Goal: Information Seeking & Learning: Stay updated

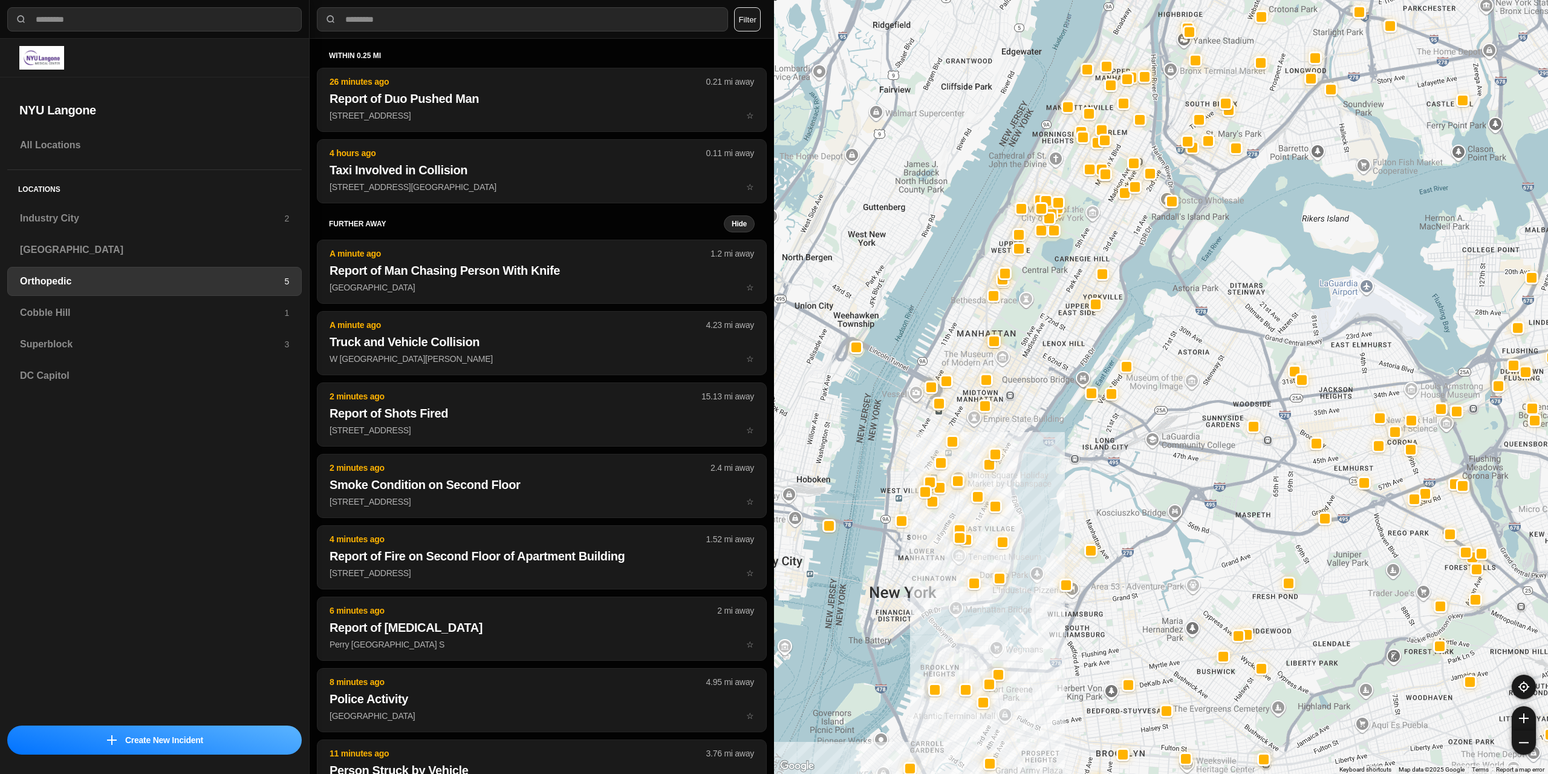
select select "*"
click at [74, 341] on h3 "Superblock" at bounding box center [152, 344] width 264 height 15
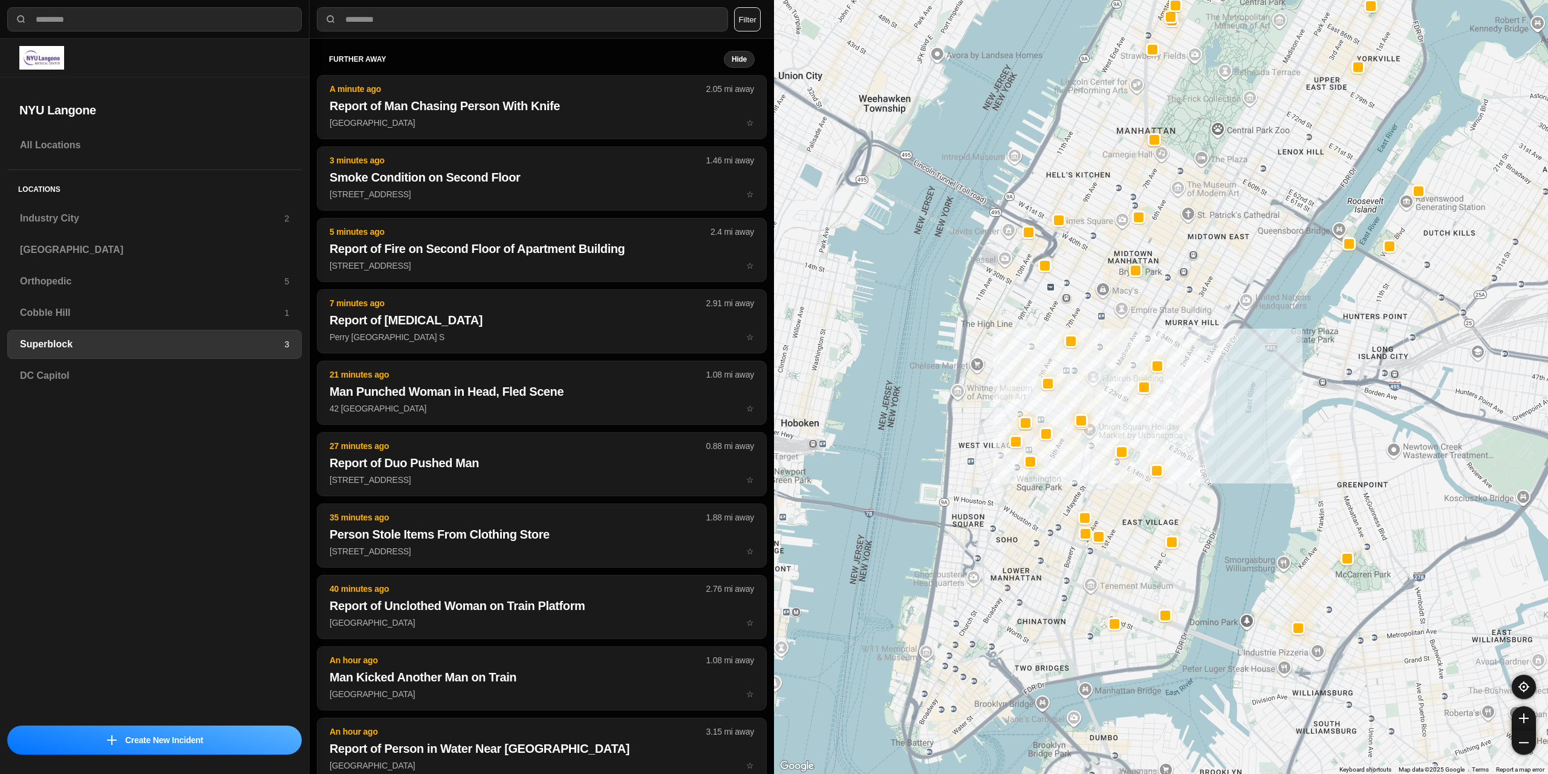
drag, startPoint x: 893, startPoint y: 646, endPoint x: 1084, endPoint y: 600, distance: 197.2
click at [1084, 600] on div at bounding box center [1161, 387] width 774 height 774
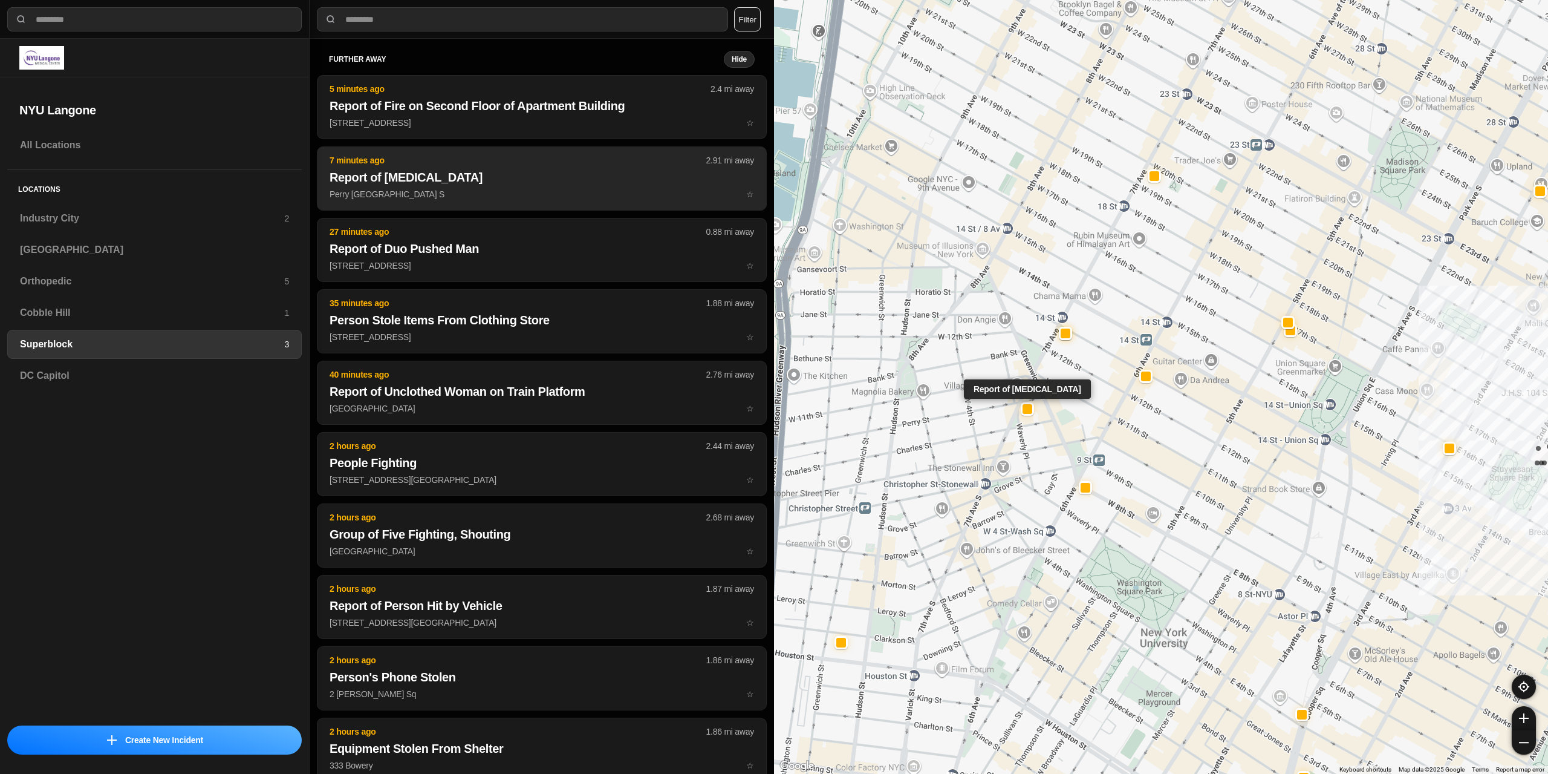
click at [486, 191] on p "Perry St & 7th Ave S ☆" at bounding box center [542, 194] width 425 height 12
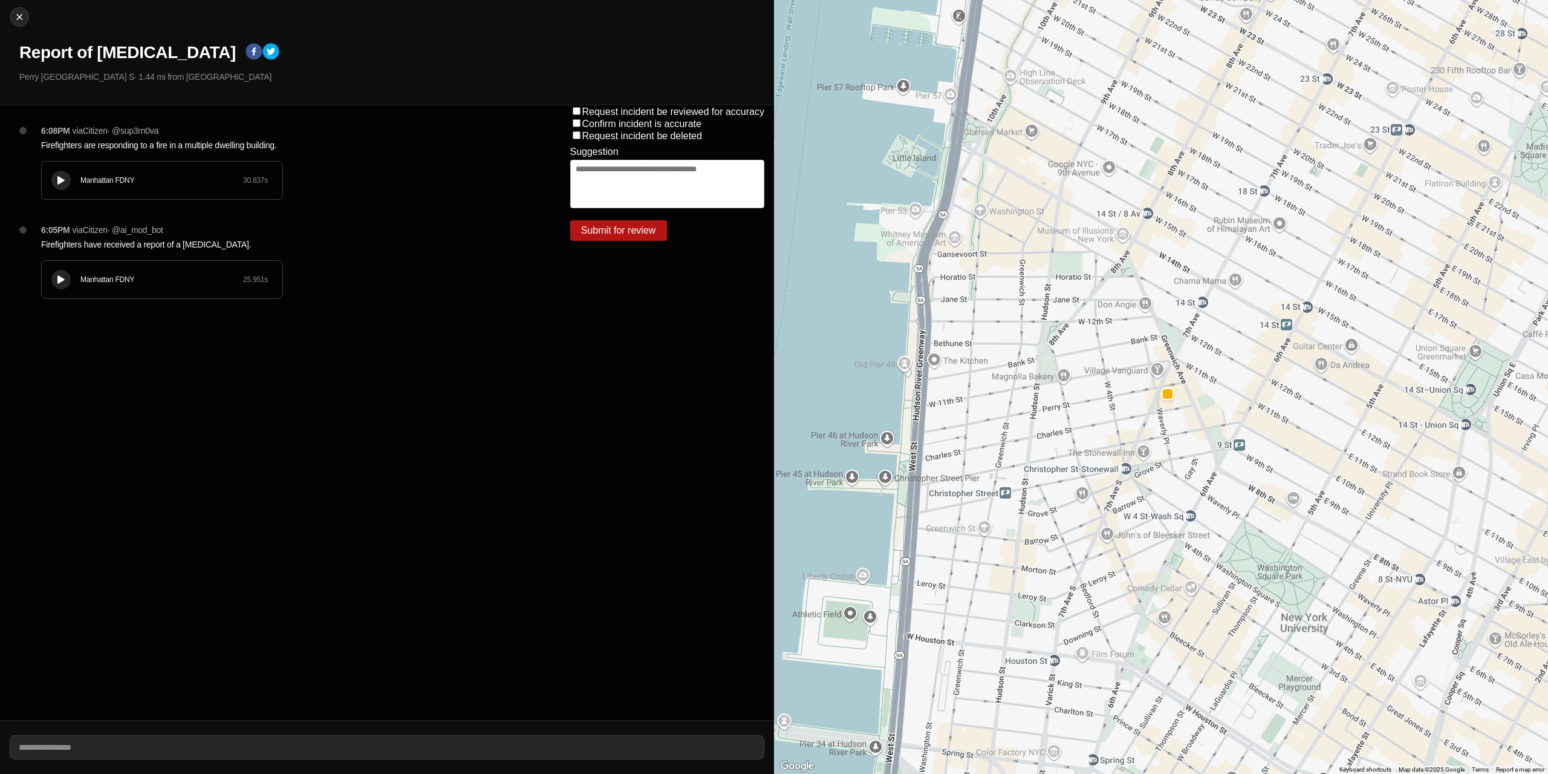
click at [54, 177] on button at bounding box center [60, 180] width 19 height 19
click at [22, 22] on img at bounding box center [19, 17] width 12 height 12
select select "*"
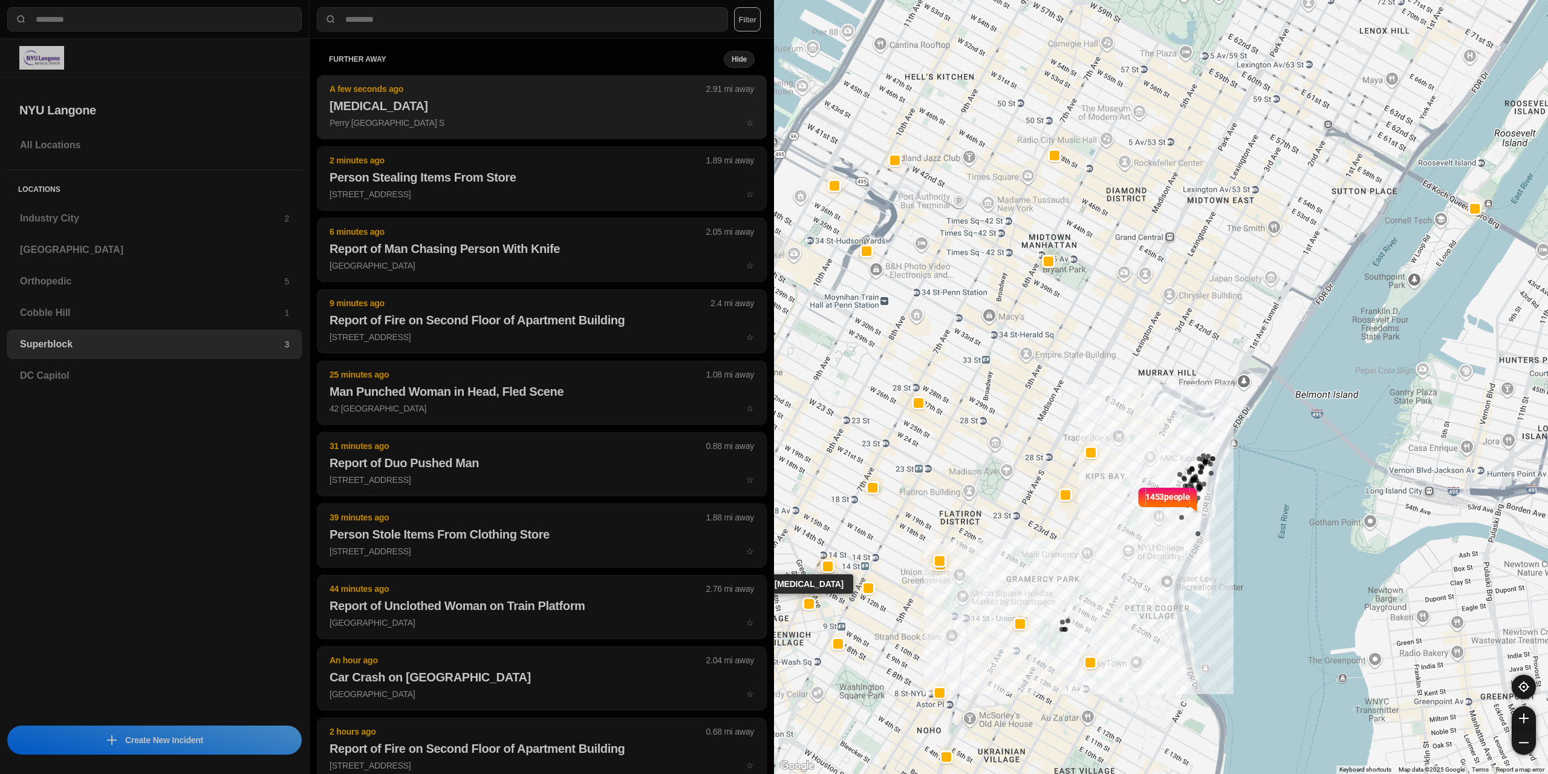
click at [447, 116] on button "A few seconds ago 2.91 mi away Fire in Building Perry St & 7th Ave S ☆" at bounding box center [542, 107] width 450 height 64
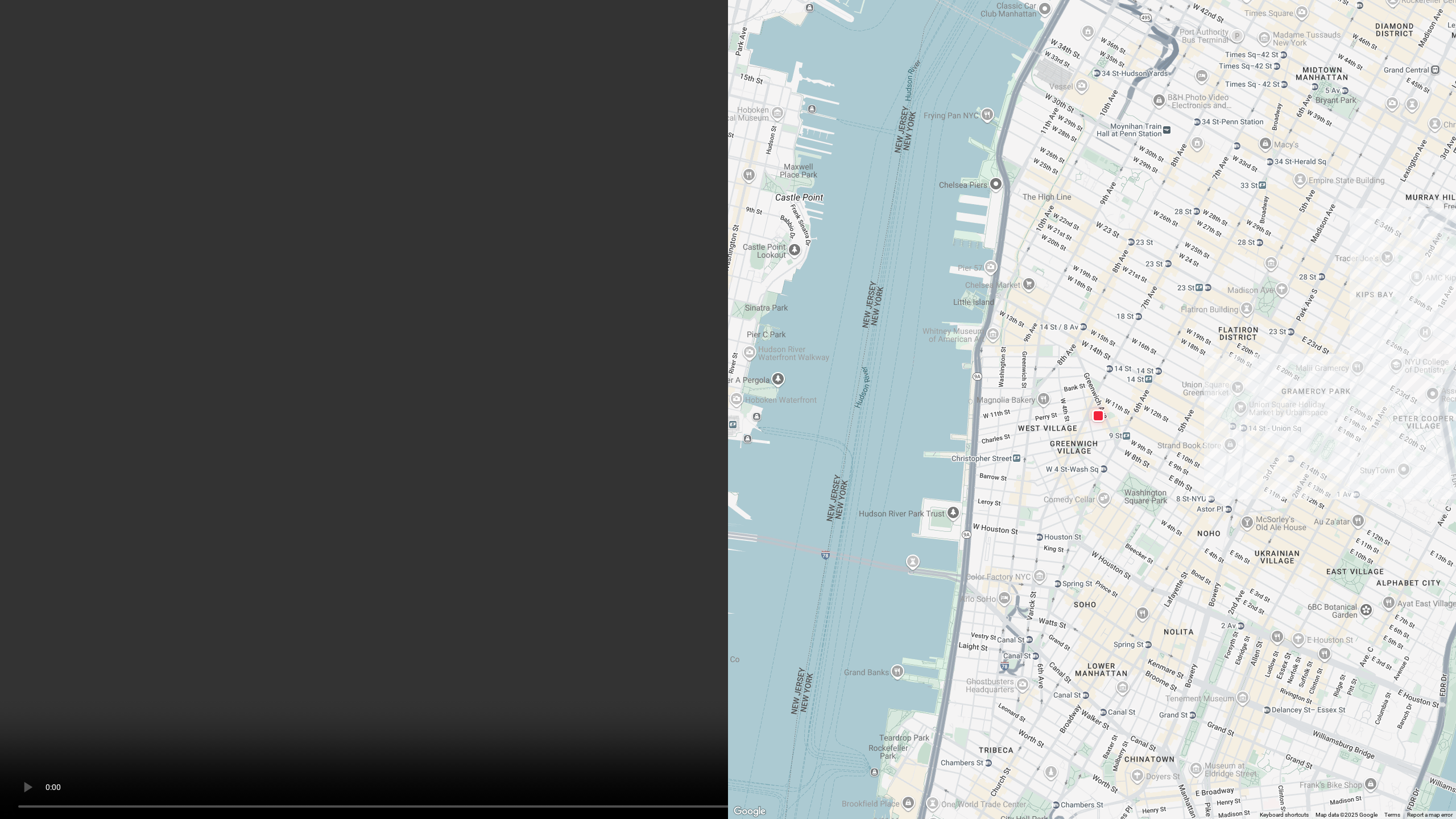
click at [588, 727] on video at bounding box center [728, 409] width 1456 height 819
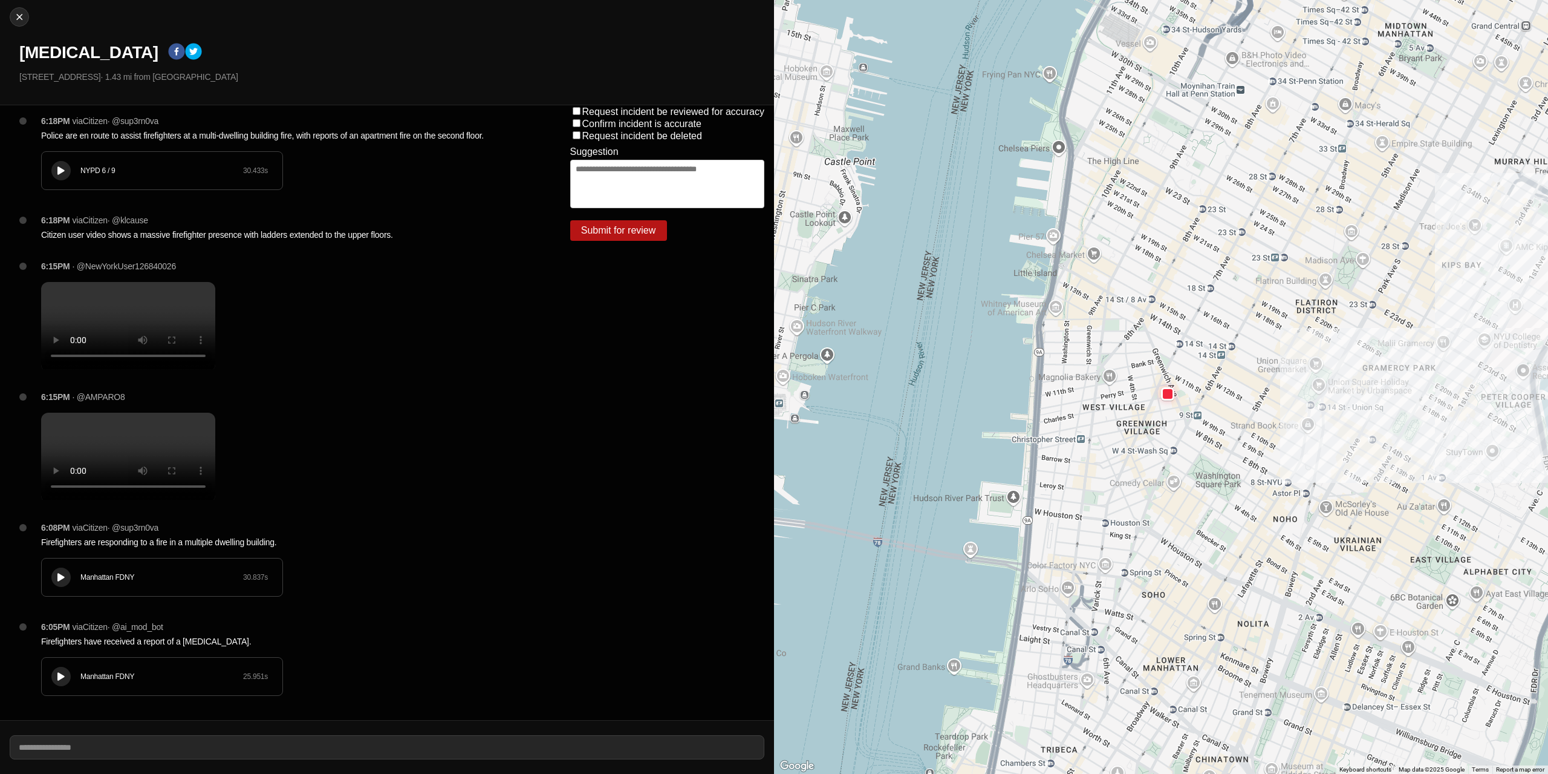
scroll to position [630, 0]
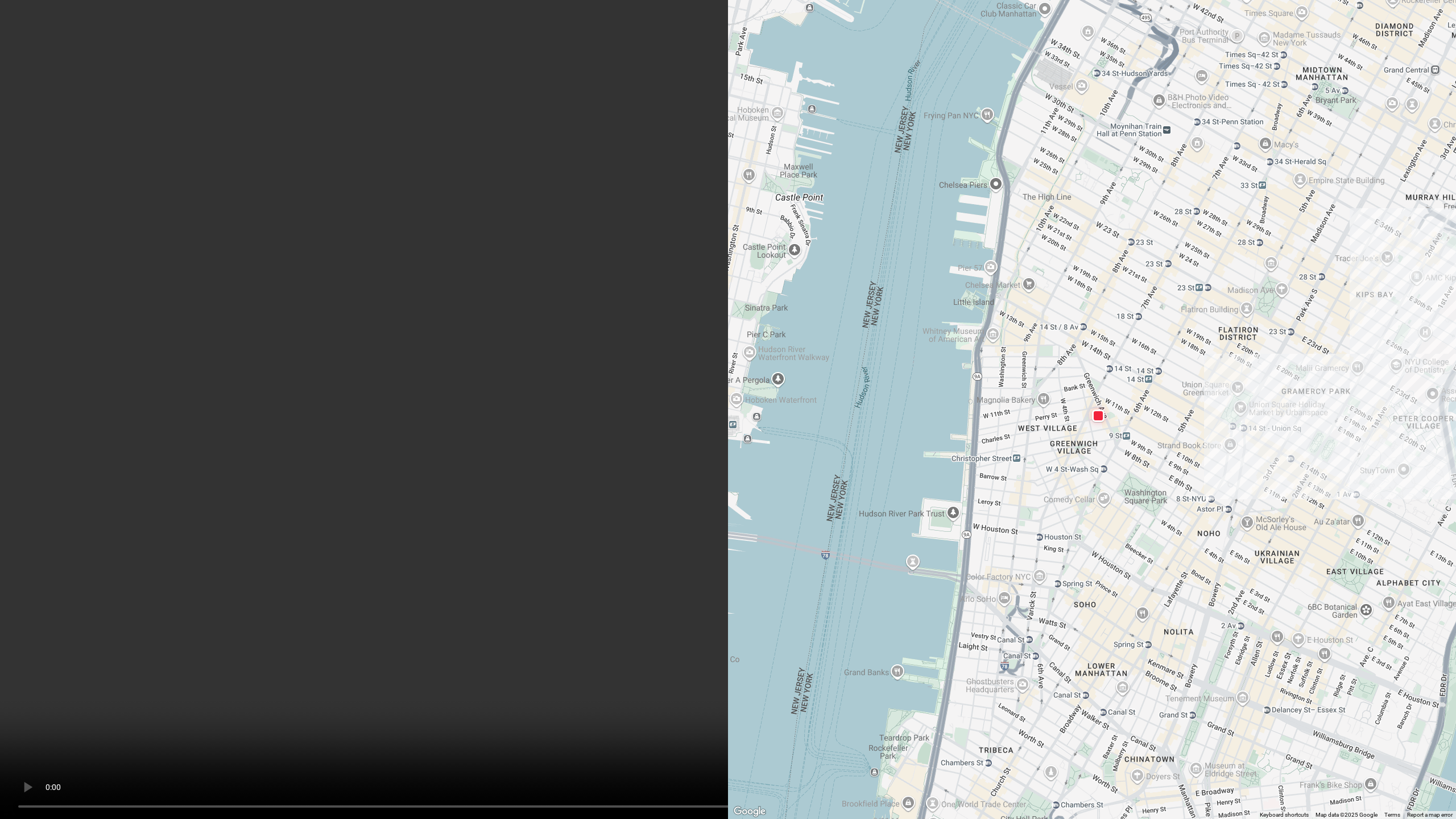
click at [642, 547] on video at bounding box center [728, 409] width 1456 height 819
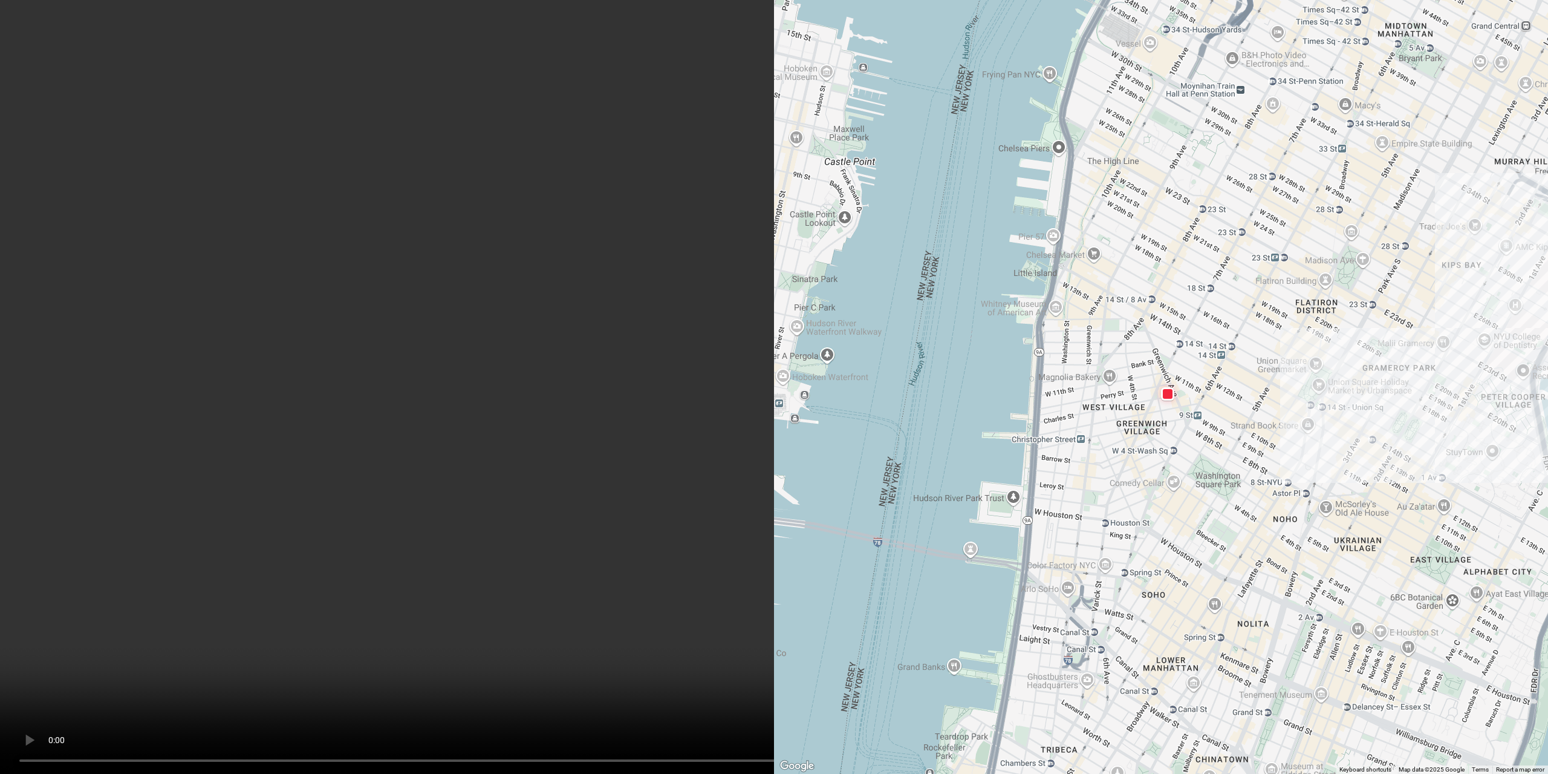
scroll to position [0, 0]
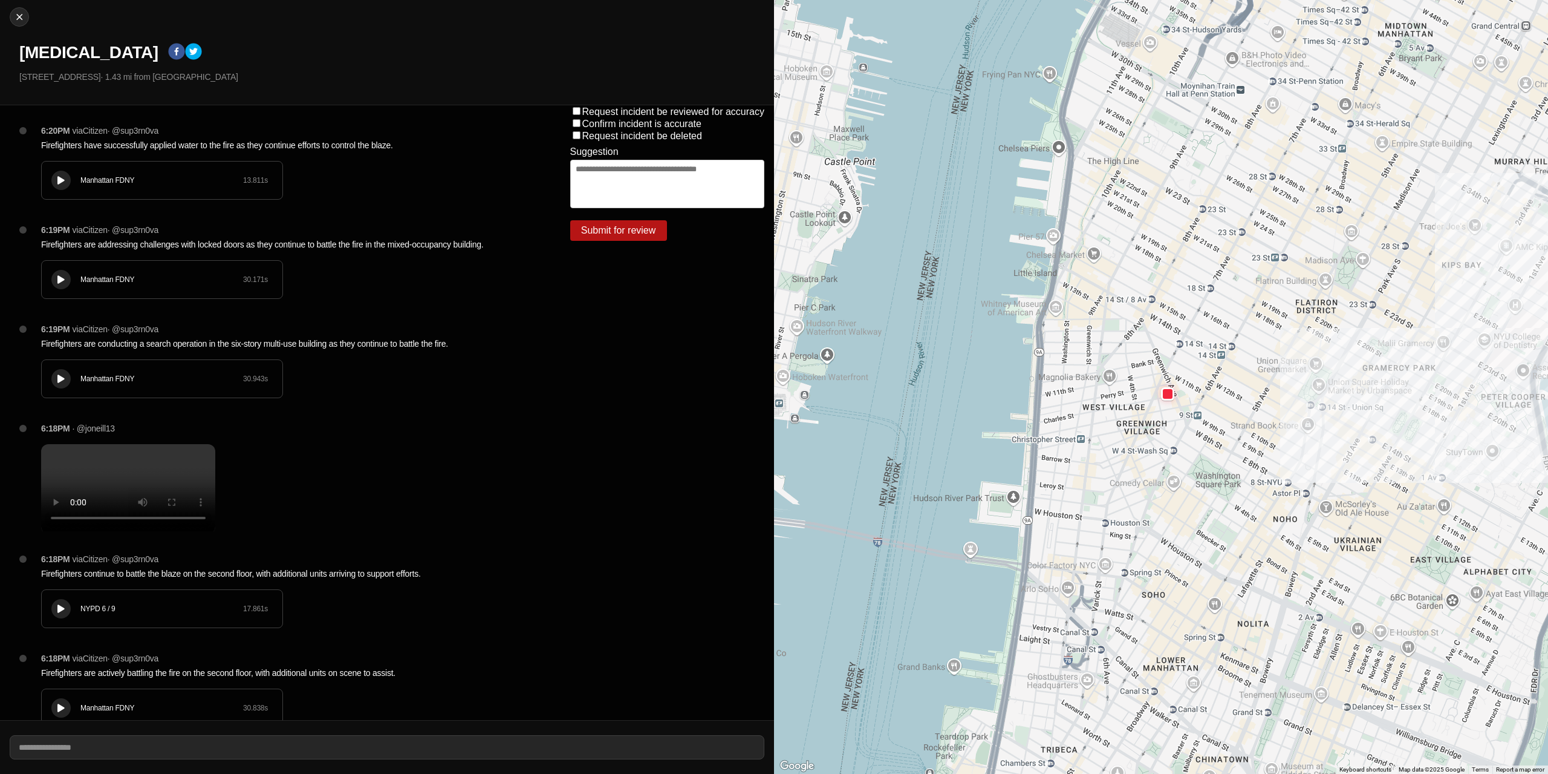
click at [67, 180] on button at bounding box center [60, 180] width 19 height 19
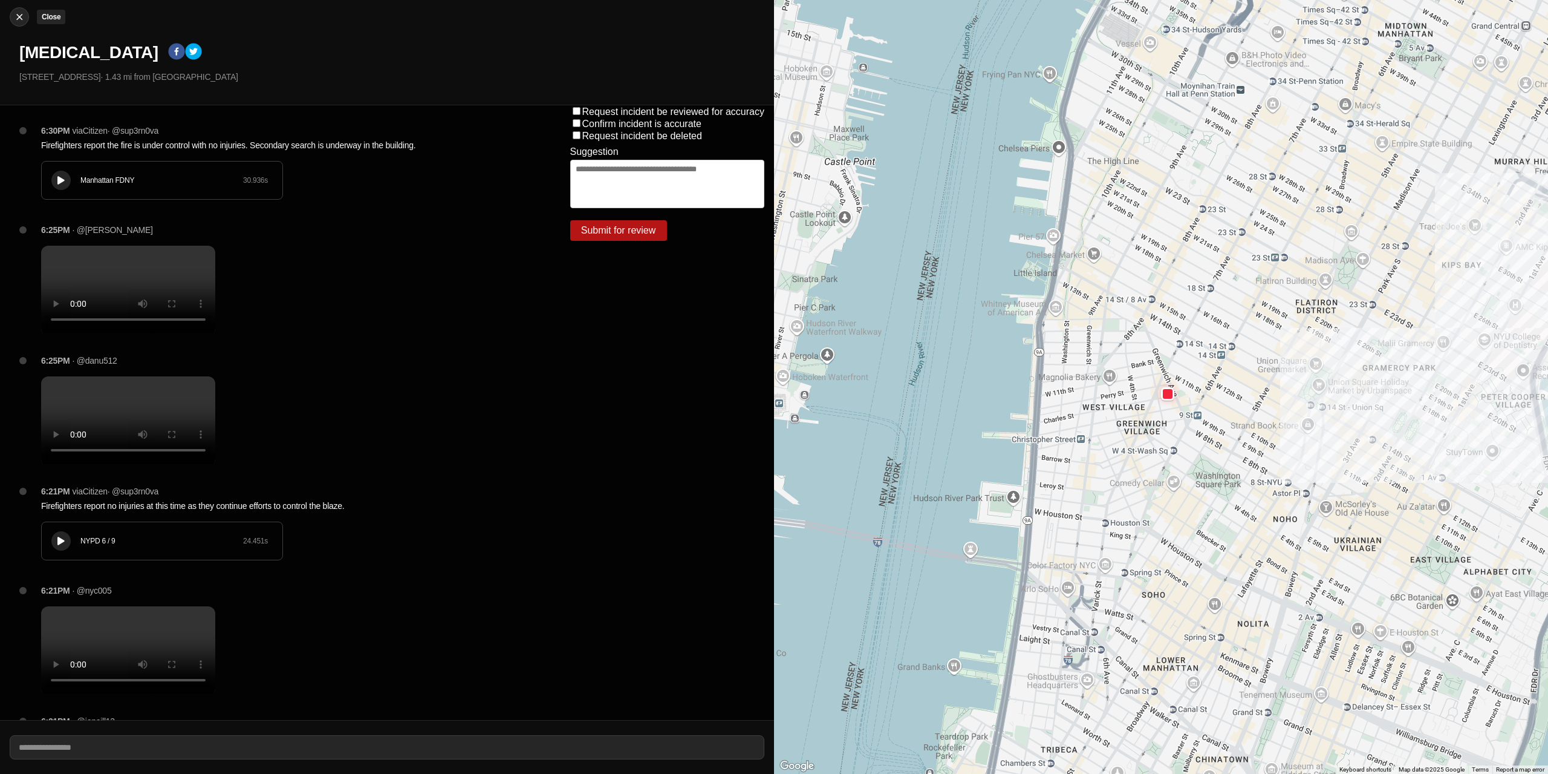
click at [15, 22] on img at bounding box center [19, 17] width 12 height 12
select select "*"
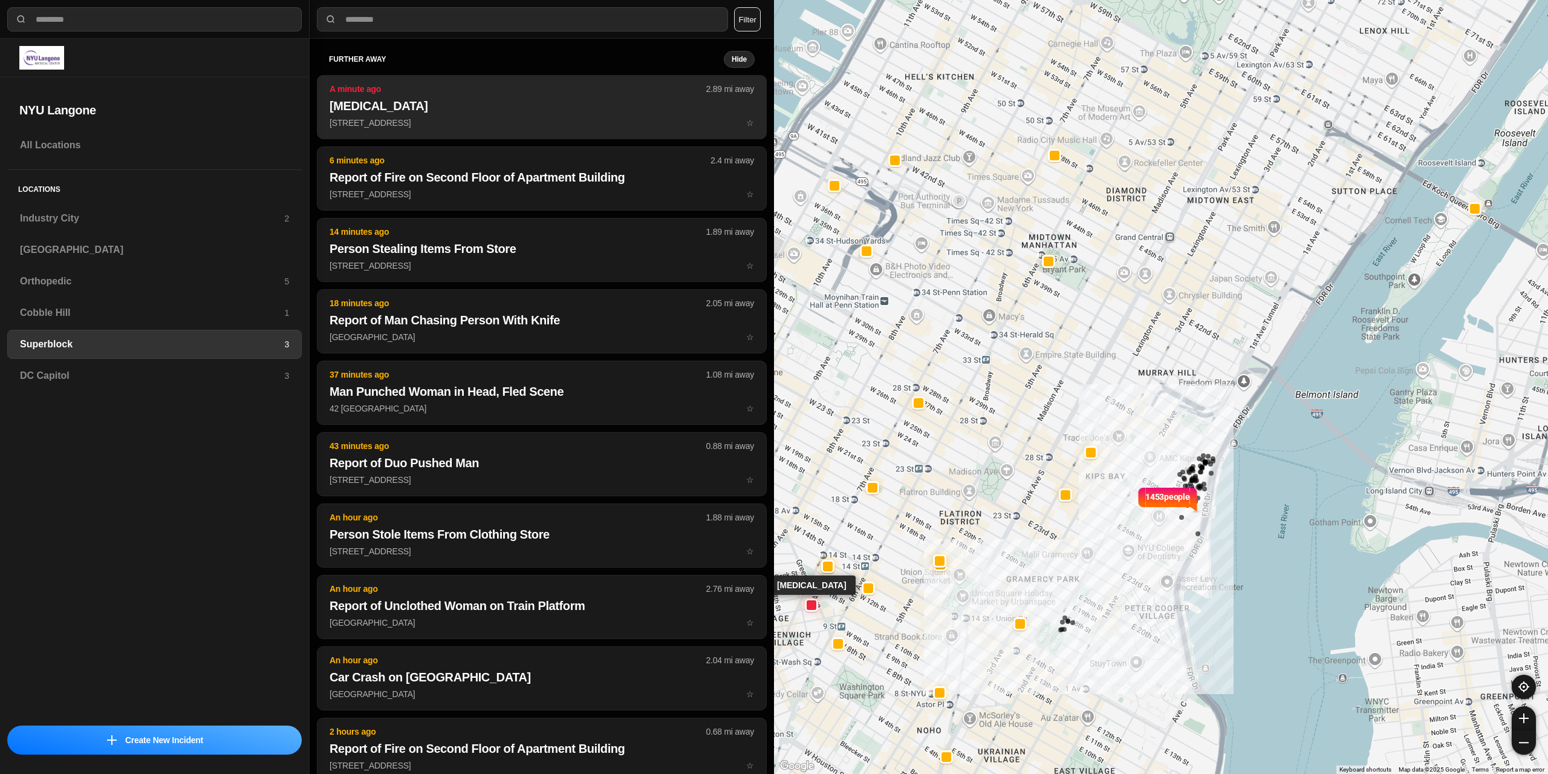
click at [457, 111] on h2 "[MEDICAL_DATA]" at bounding box center [542, 105] width 425 height 17
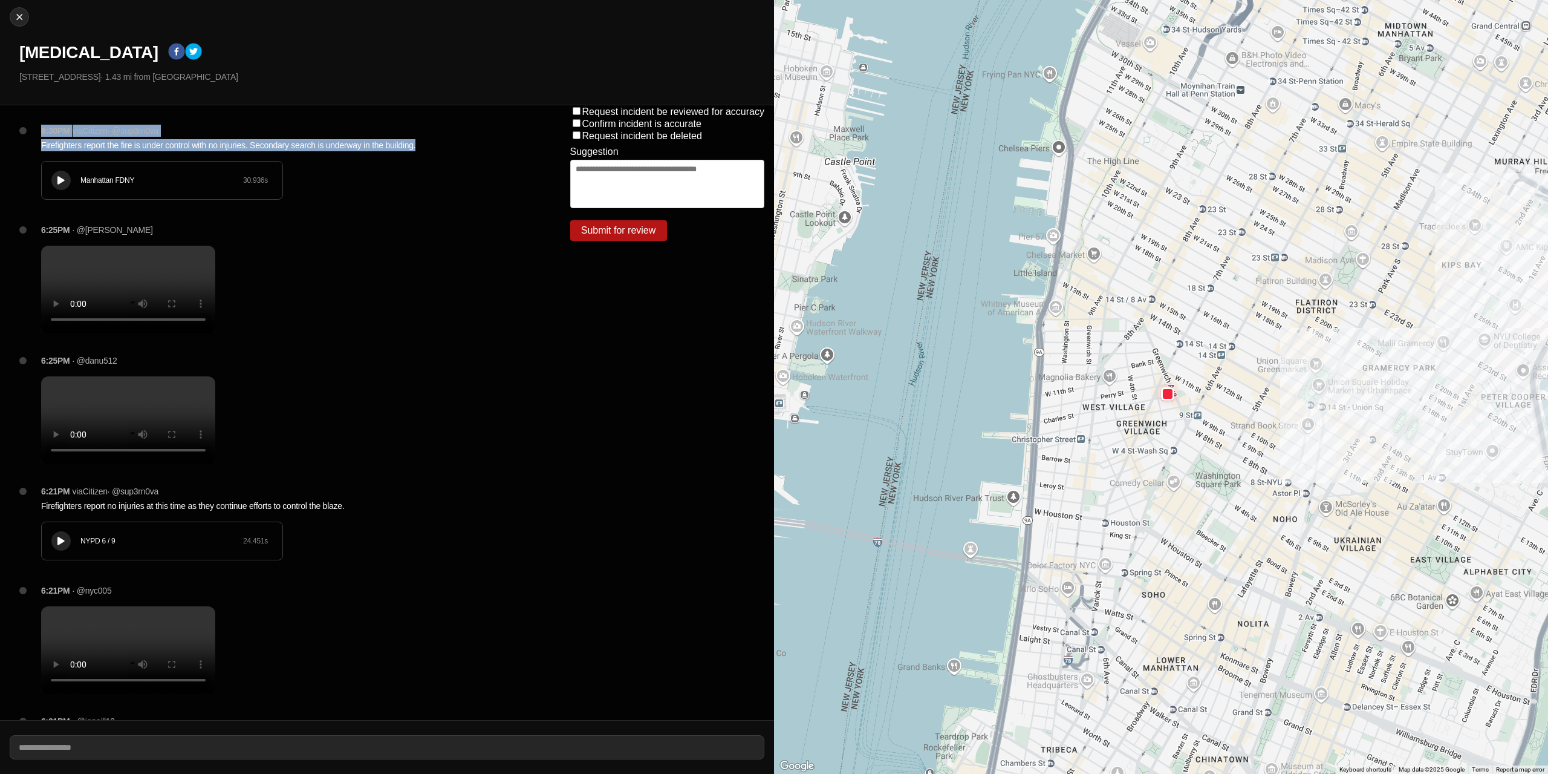
drag, startPoint x: 423, startPoint y: 143, endPoint x: 33, endPoint y: 128, distance: 390.4
click at [33, 128] on div "6:30PM via Citizen · @ sup3rn0va Firefighters report the fire is under control …" at bounding box center [286, 174] width 510 height 99
copy div "6:30PM via Citizen · @ sup3rn0va Firefighters report the fire is under control …"
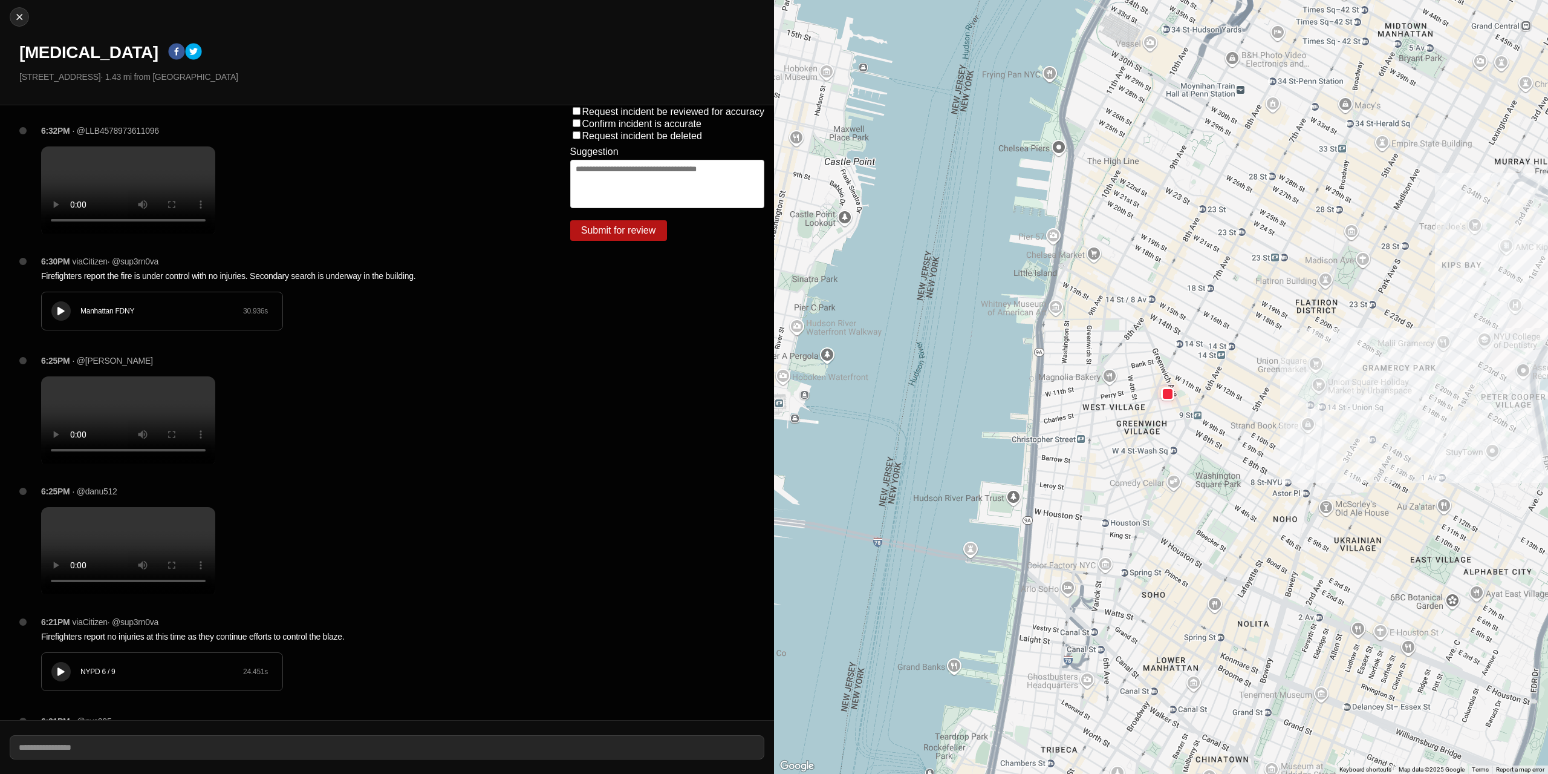
click at [302, 434] on div "6:25PM · @Harrold" at bounding box center [286, 419] width 510 height 131
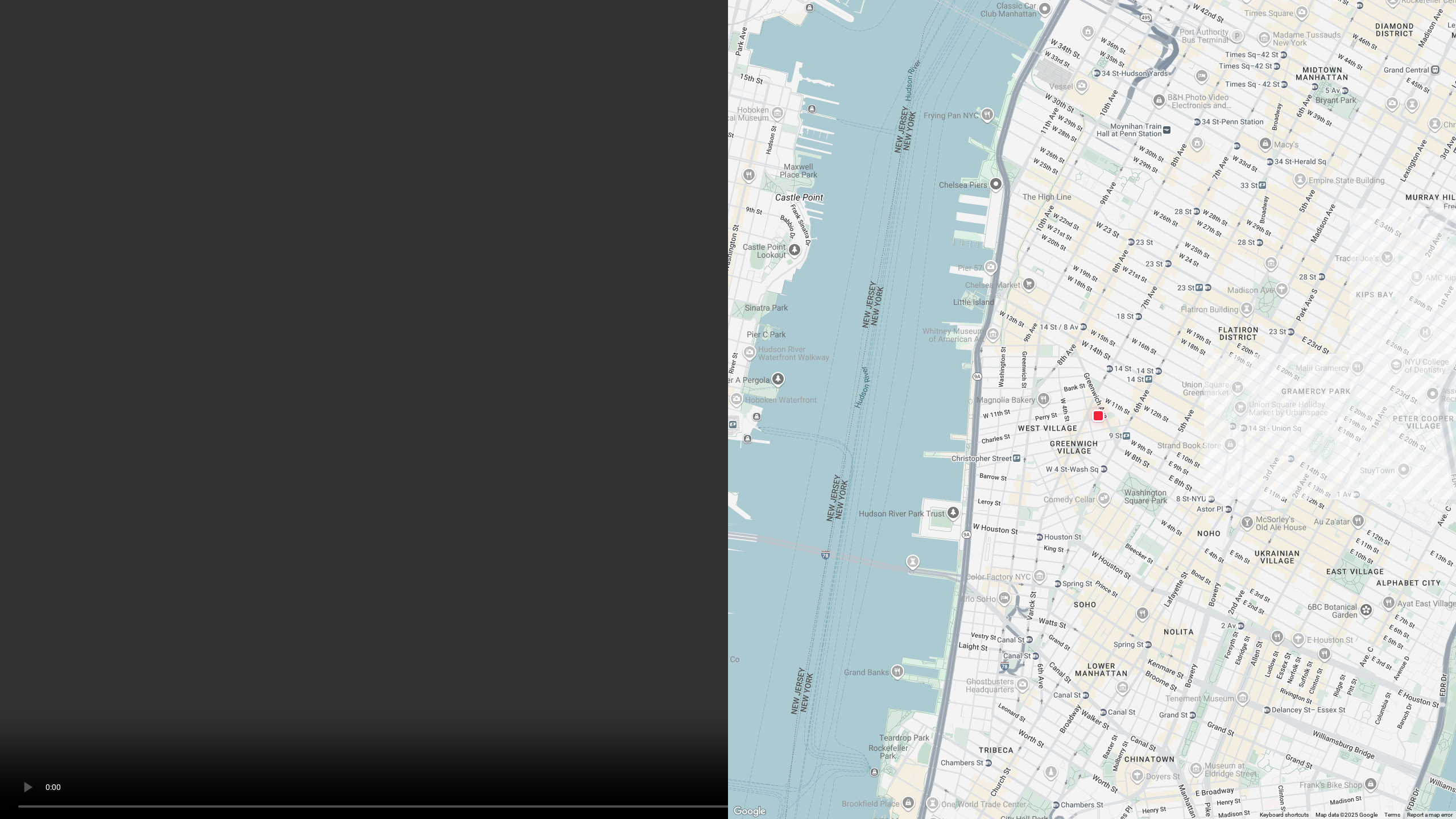
click at [887, 563] on video at bounding box center [728, 409] width 1456 height 819
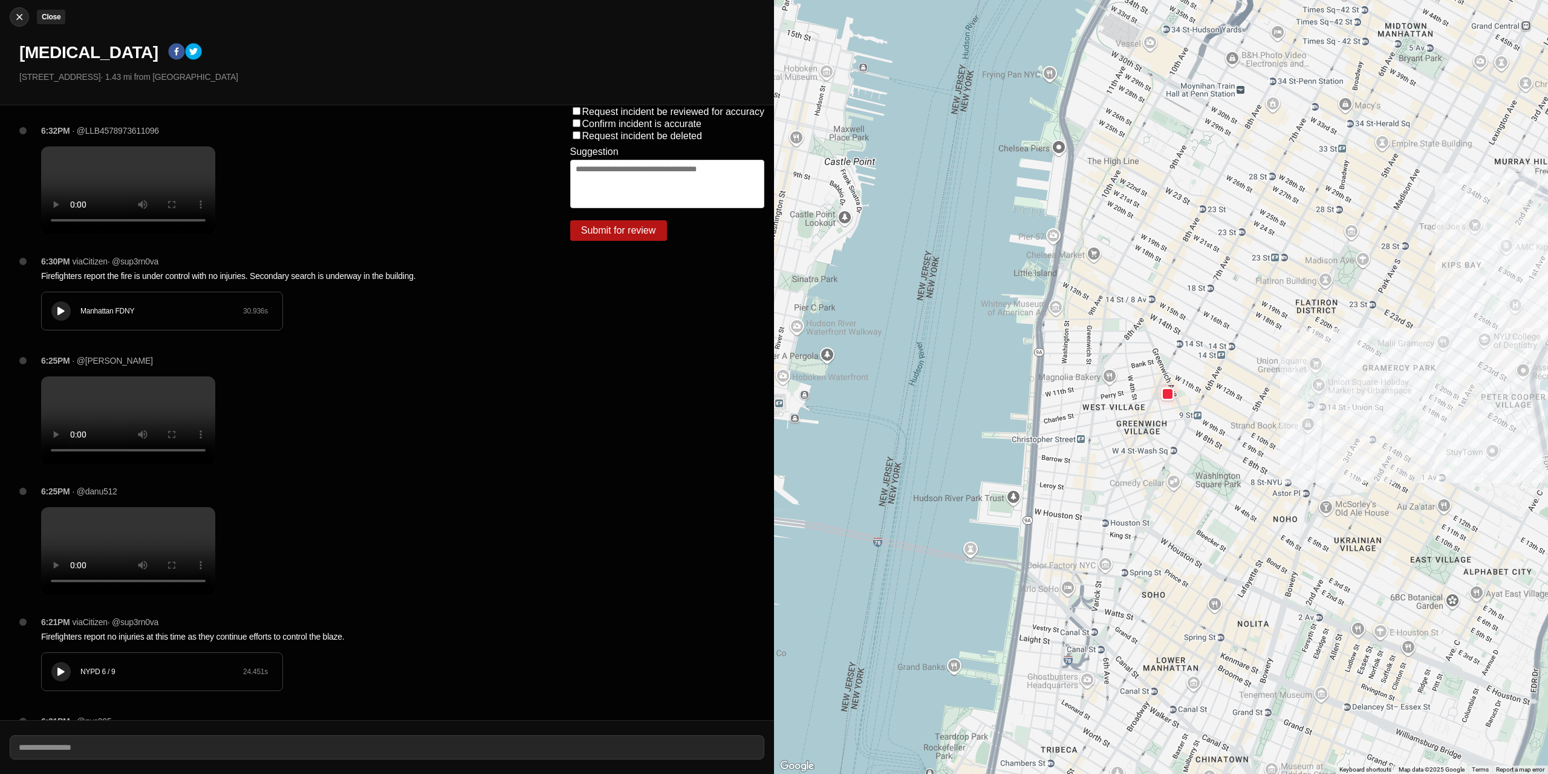
click at [24, 17] on img at bounding box center [19, 17] width 12 height 12
select select "*"
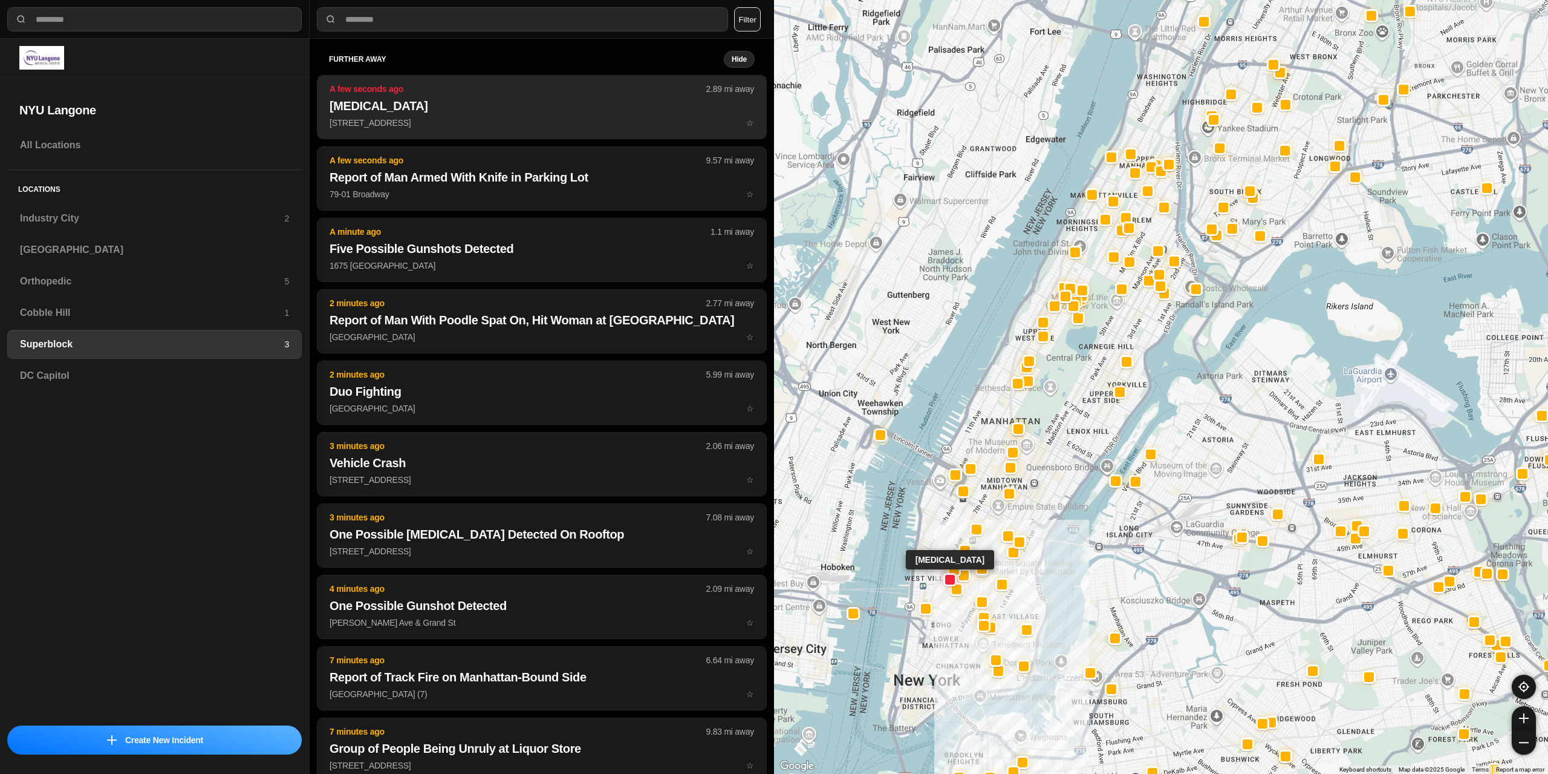
click at [490, 95] on button "A few seconds ago 2.89 mi away Fire in Building 12 Perry St ☆" at bounding box center [542, 107] width 450 height 64
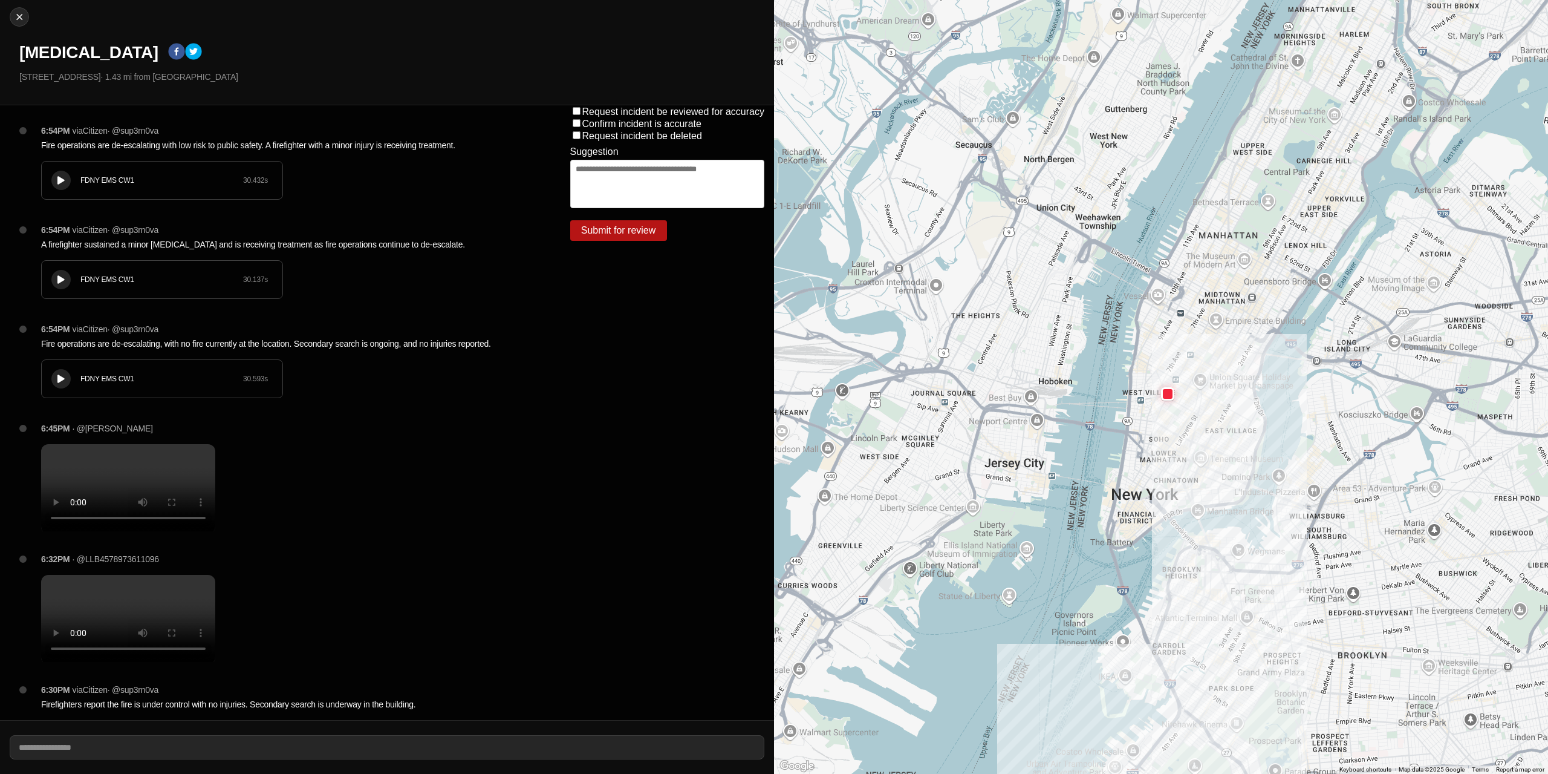
click at [1128, 446] on div at bounding box center [1161, 387] width 774 height 774
click at [18, 19] on img at bounding box center [19, 17] width 12 height 12
select select "*"
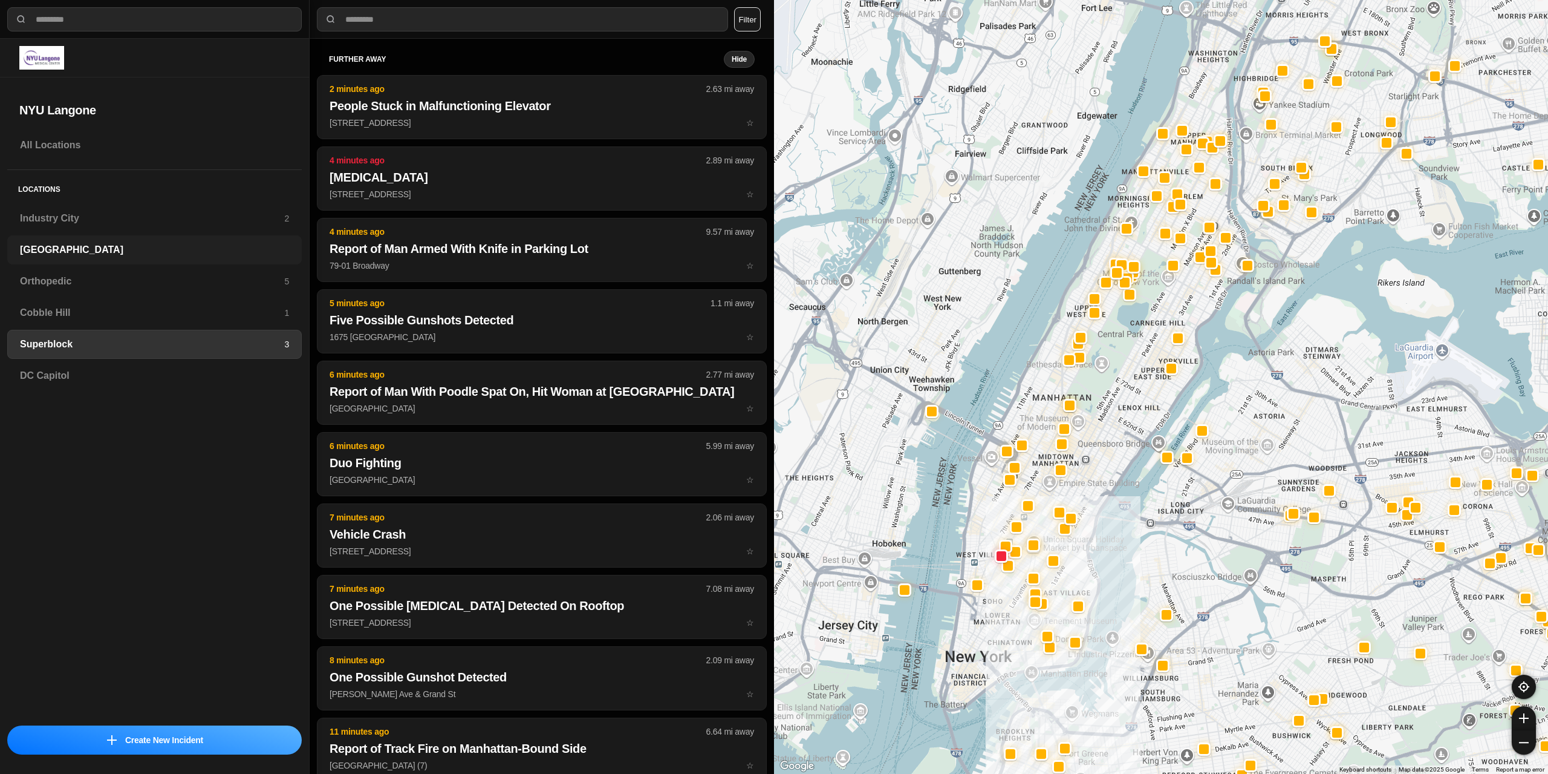
click at [56, 250] on h3 "[GEOGRAPHIC_DATA]" at bounding box center [154, 250] width 269 height 15
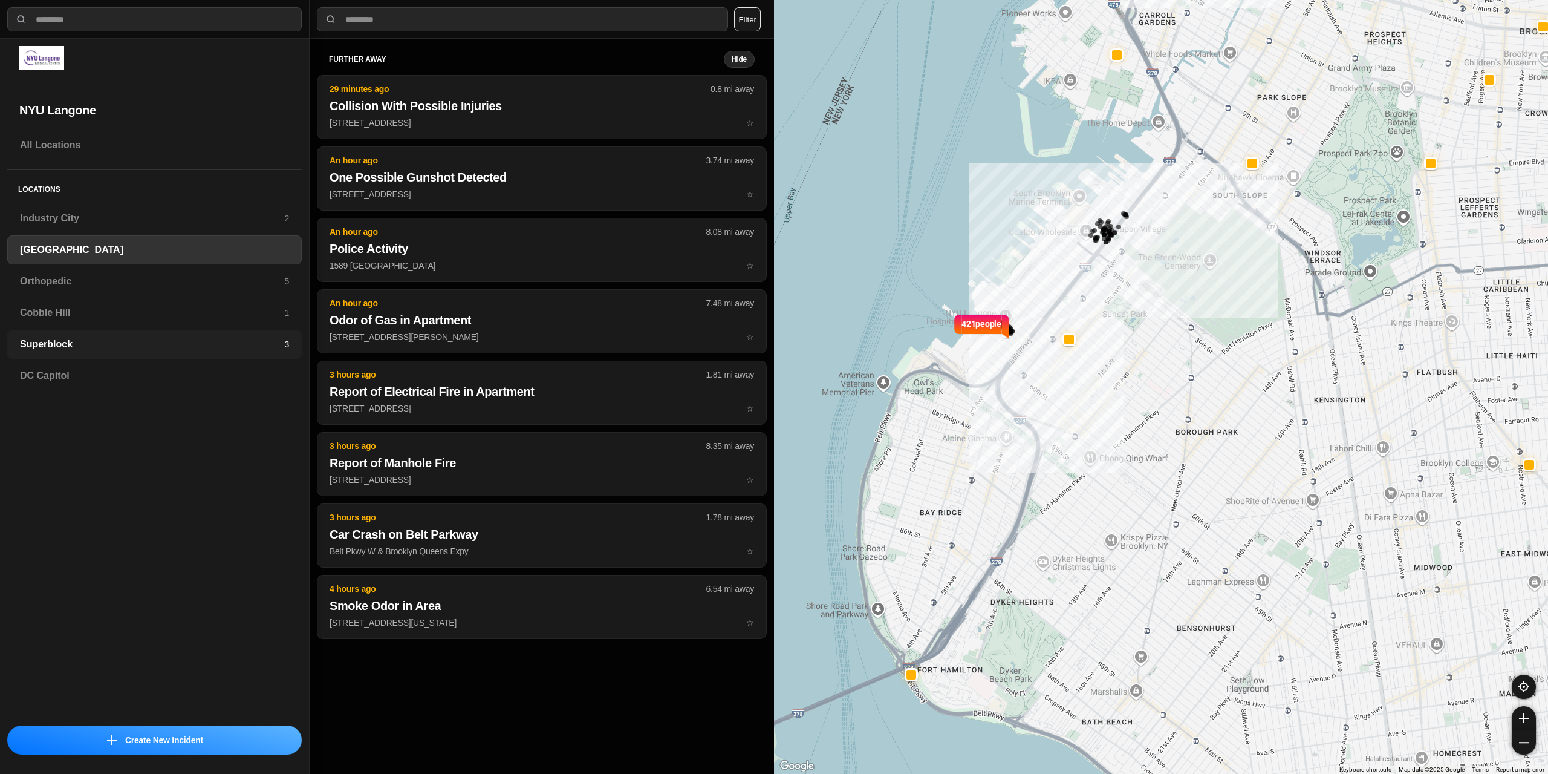
drag, startPoint x: 76, startPoint y: 347, endPoint x: 92, endPoint y: 330, distance: 23.5
click at [76, 347] on h3 "Superblock" at bounding box center [152, 344] width 264 height 15
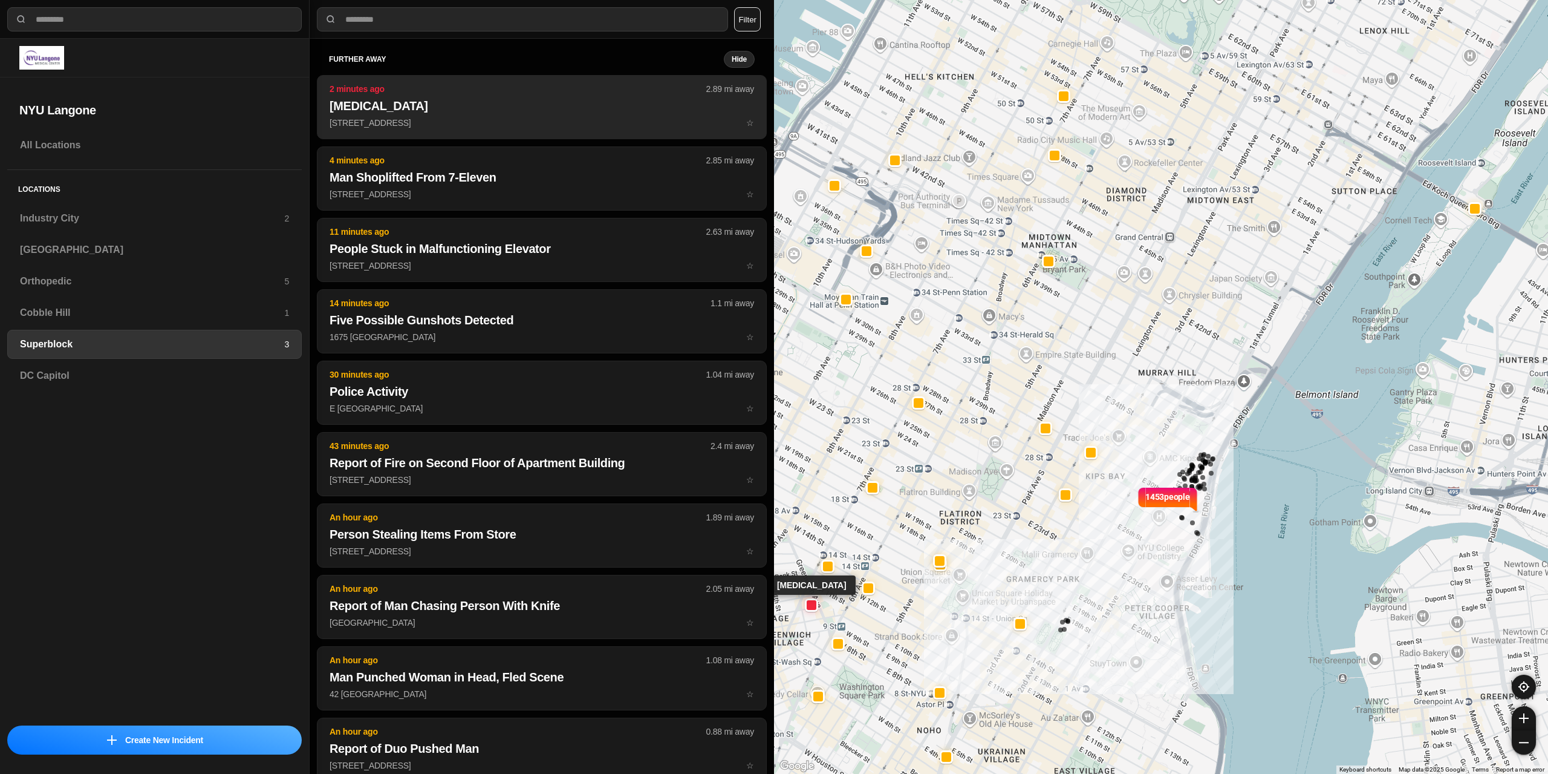
click at [449, 115] on button "2 minutes ago 2.89 mi away Fire in Building 12 Perry St ☆" at bounding box center [542, 107] width 450 height 64
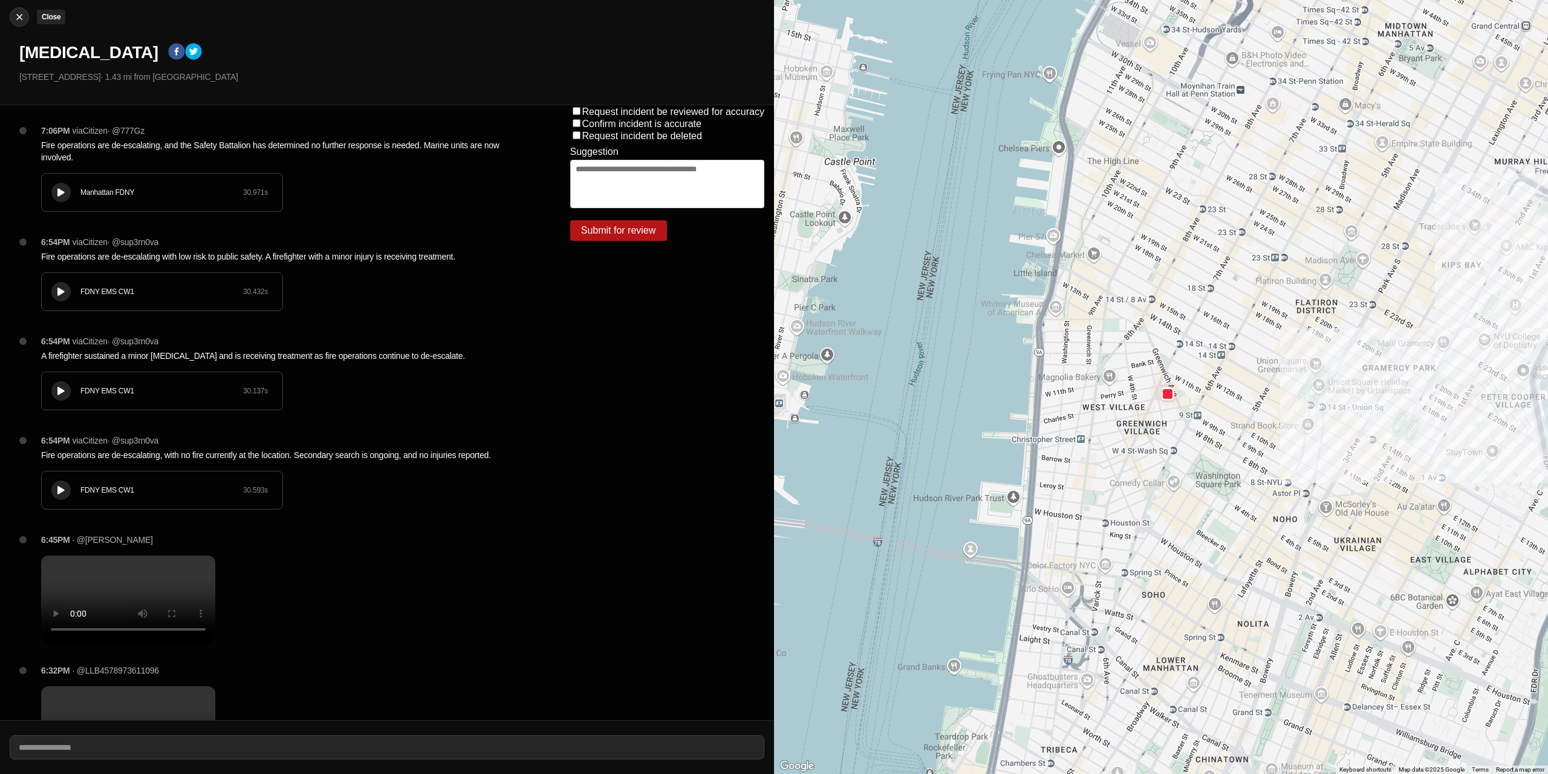
click at [16, 12] on img at bounding box center [19, 17] width 12 height 12
select select "*"
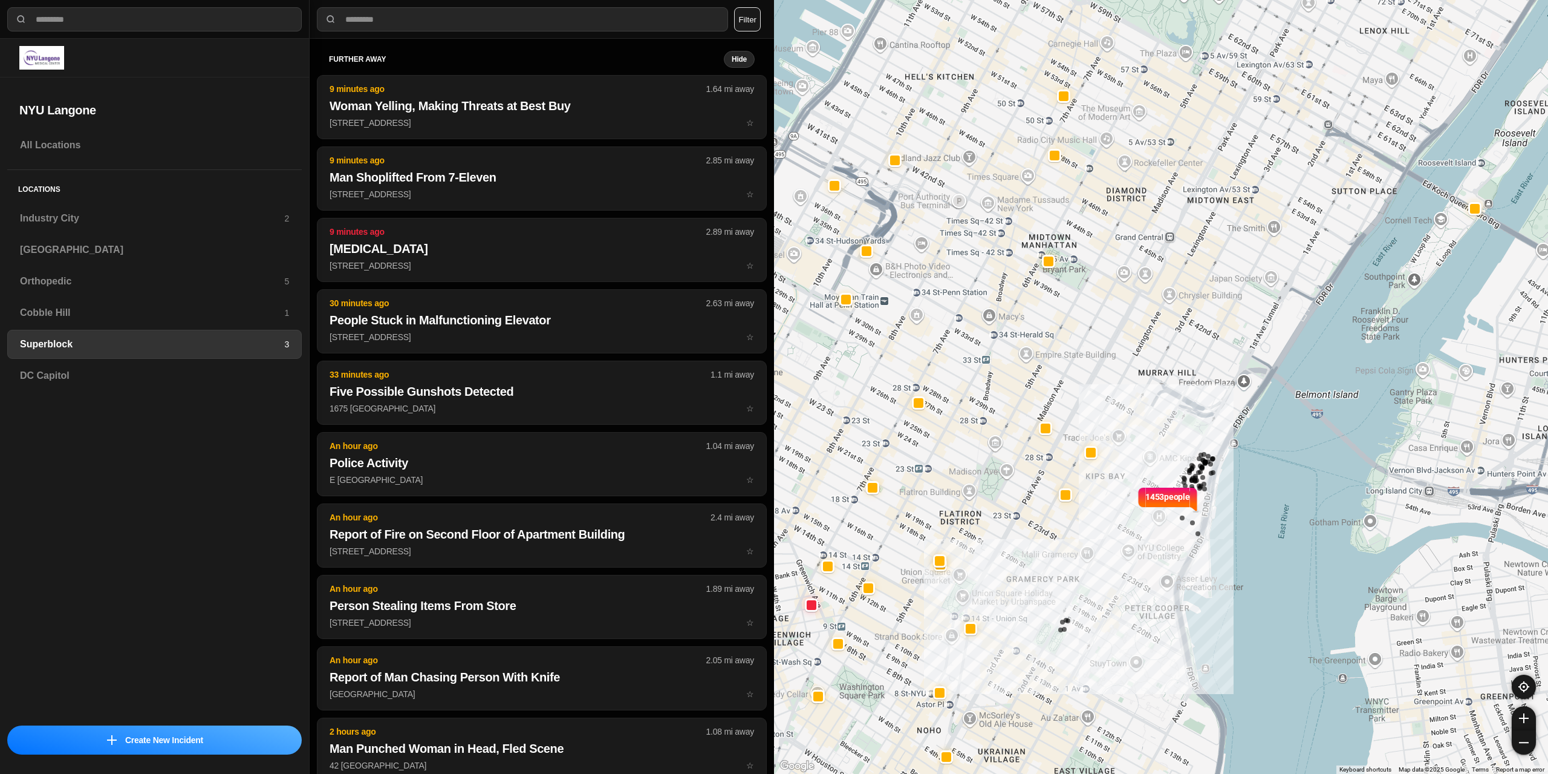
select select "*"
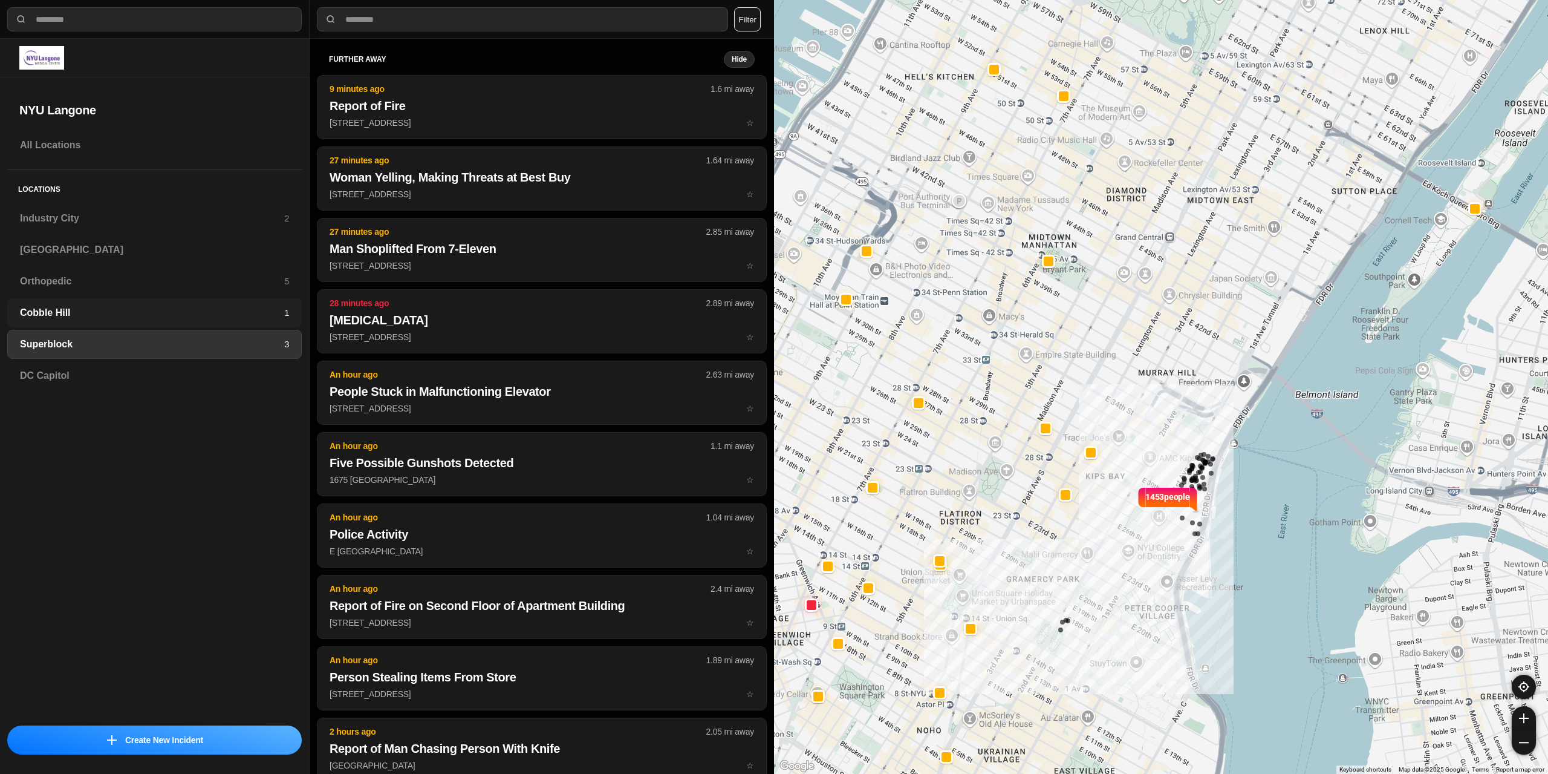
click at [267, 311] on h3 "Cobble Hill" at bounding box center [152, 312] width 264 height 15
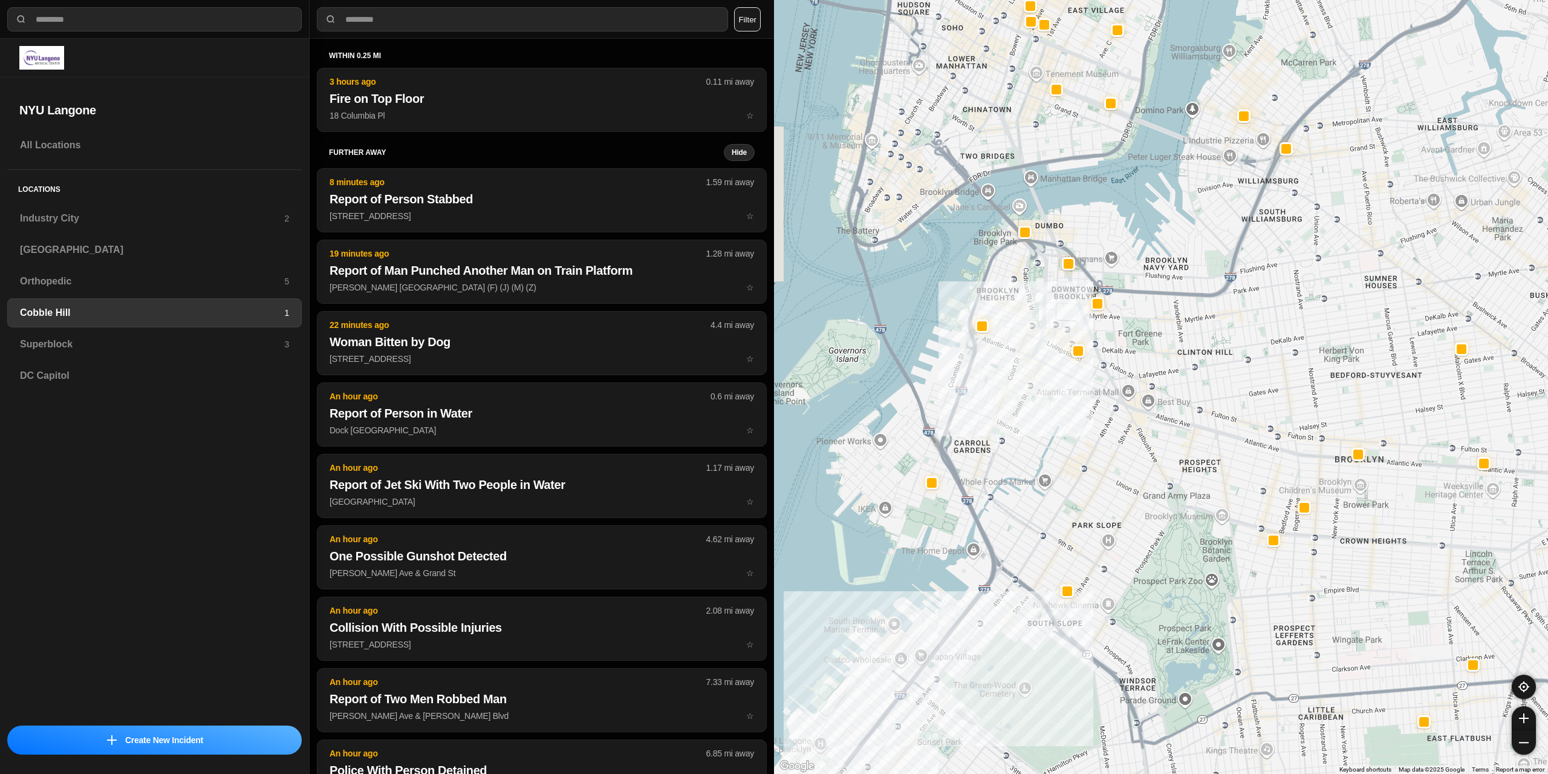
drag, startPoint x: 892, startPoint y: 397, endPoint x: 1001, endPoint y: 362, distance: 114.2
click at [1001, 362] on div at bounding box center [1161, 387] width 774 height 774
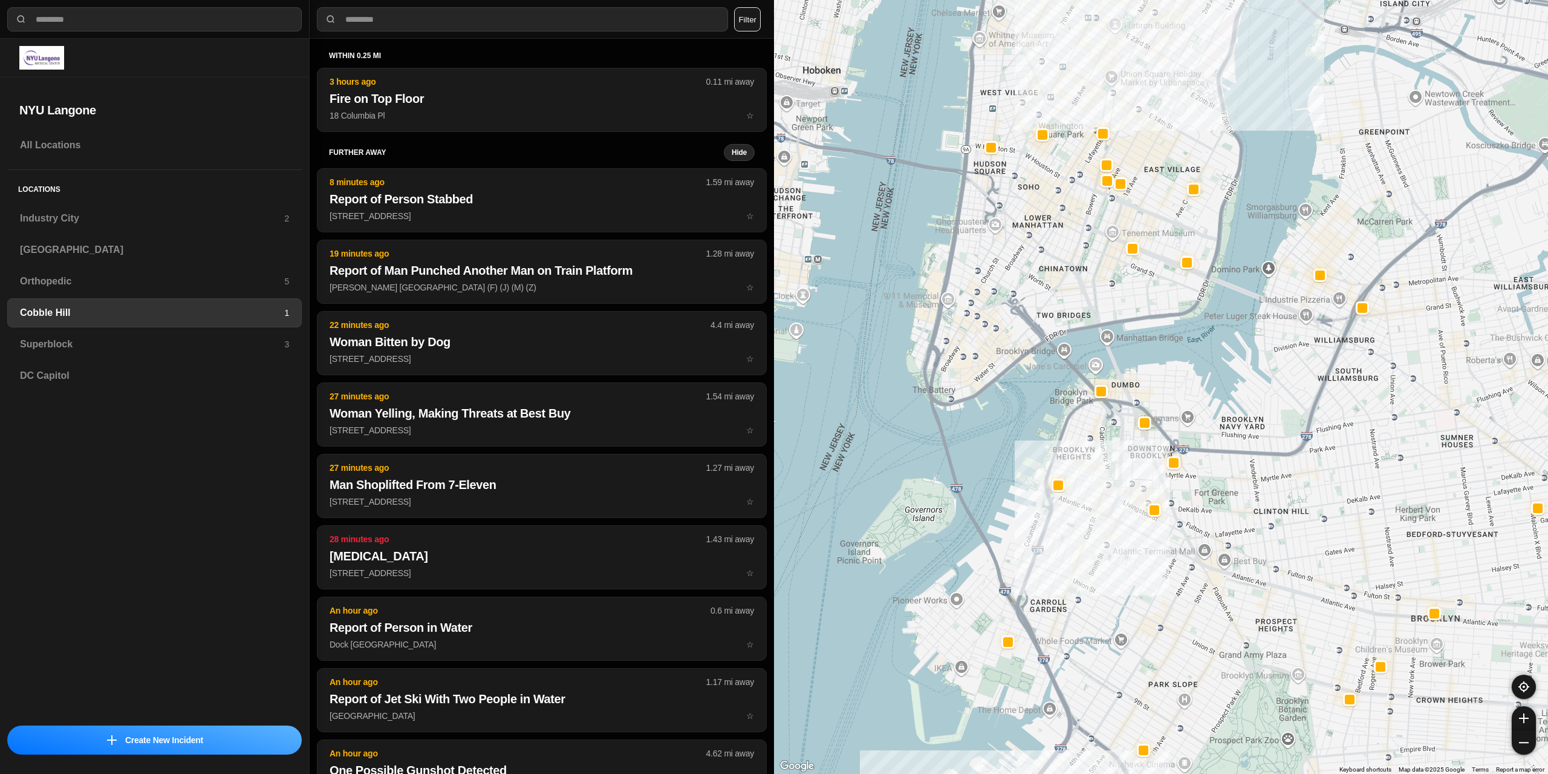
drag, startPoint x: 1000, startPoint y: 409, endPoint x: 1074, endPoint y: 559, distance: 167.2
click at [1074, 574] on div at bounding box center [1161, 387] width 774 height 774
